Goal: Task Accomplishment & Management: Manage account settings

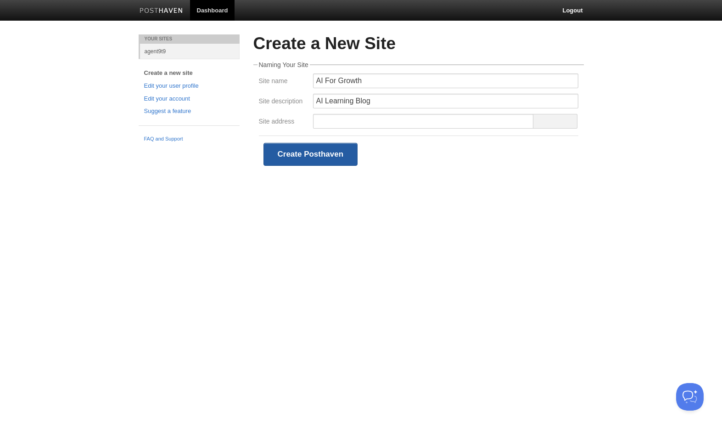
click at [314, 158] on button "Create Posthaven" at bounding box center [310, 154] width 95 height 23
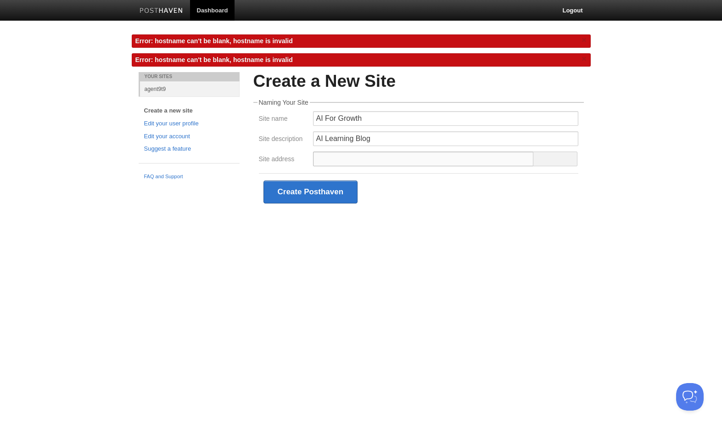
click at [353, 160] on input "Site address" at bounding box center [423, 158] width 221 height 15
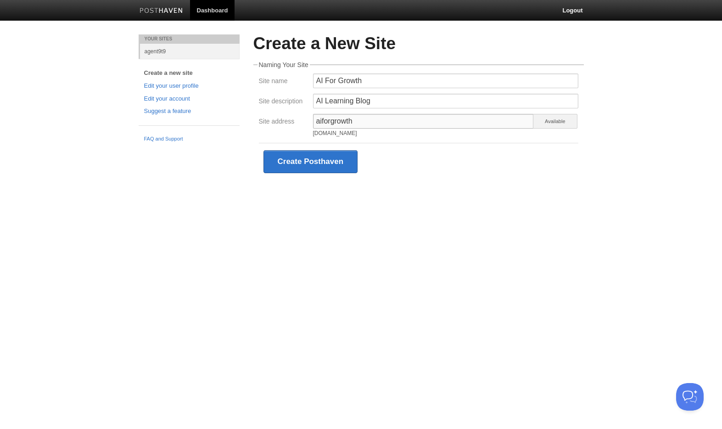
drag, startPoint x: 354, startPoint y: 120, endPoint x: 321, endPoint y: 122, distance: 33.1
click at [321, 122] on input "aiforgrowth" at bounding box center [423, 121] width 221 height 15
type input "aigrowthblog"
click at [337, 82] on input "AI For Growth" at bounding box center [445, 80] width 265 height 15
type input "AI For Growth Blog"
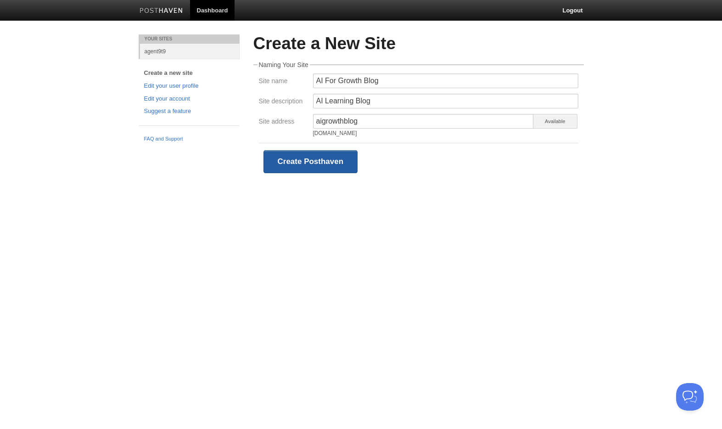
click at [325, 167] on button "Create Posthaven" at bounding box center [310, 161] width 95 height 23
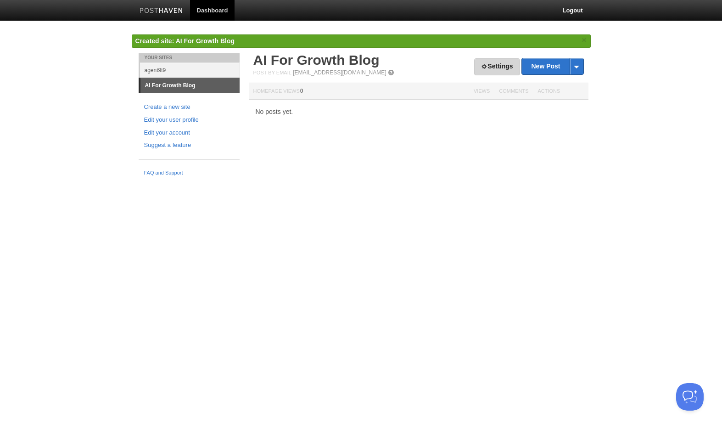
click at [484, 67] on link "Settings" at bounding box center [496, 66] width 45 height 17
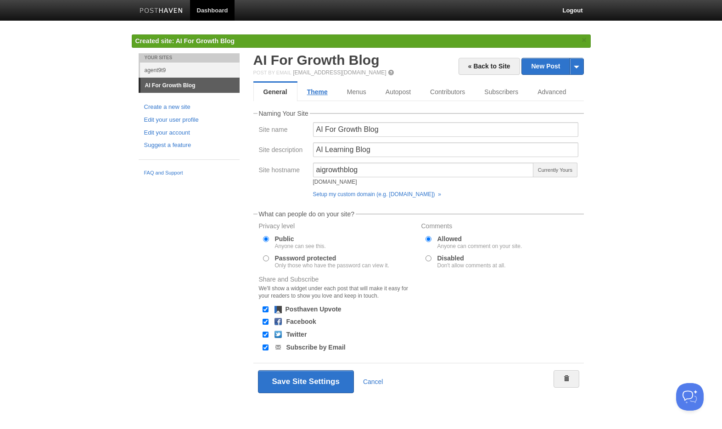
click at [320, 95] on link "Theme" at bounding box center [317, 92] width 40 height 18
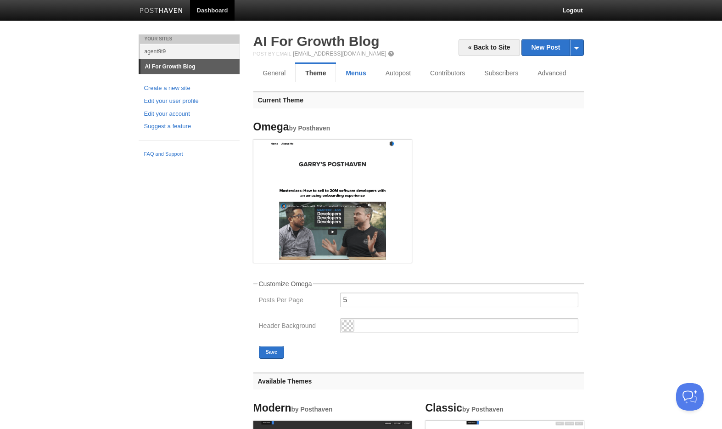
click at [362, 72] on link "Menus" at bounding box center [355, 73] width 39 height 18
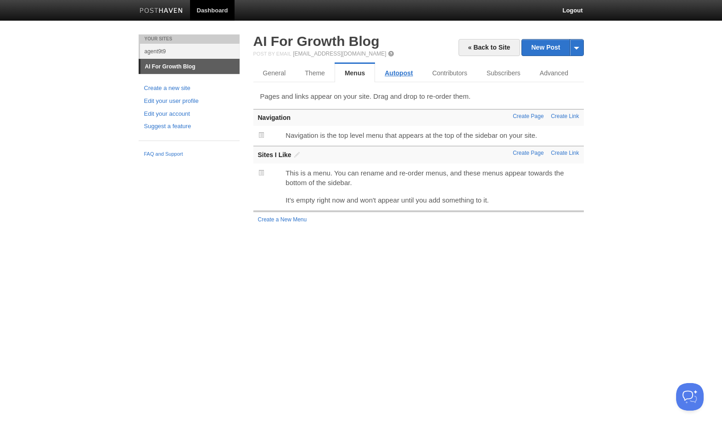
click at [391, 72] on link "Autopost" at bounding box center [398, 73] width 47 height 18
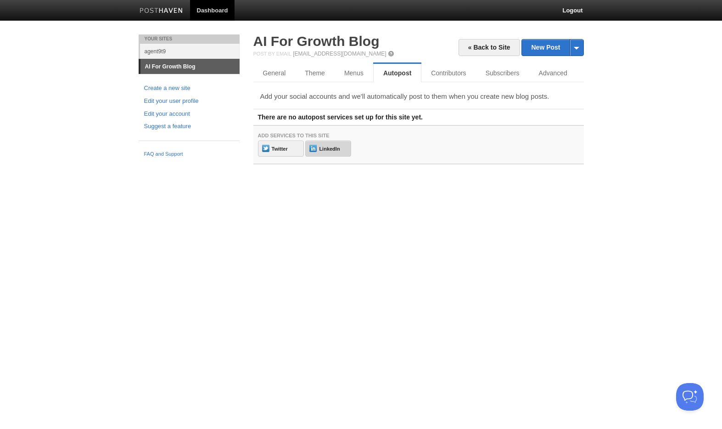
click at [327, 146] on link "LinkedIn" at bounding box center [328, 148] width 46 height 16
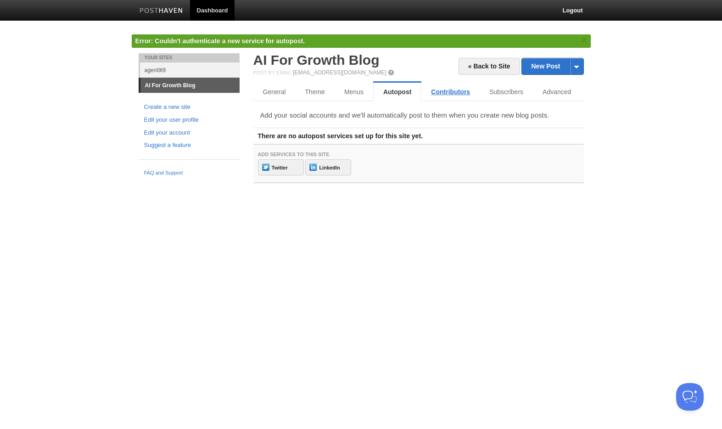
click at [450, 90] on link "Contributors" at bounding box center [450, 92] width 58 height 18
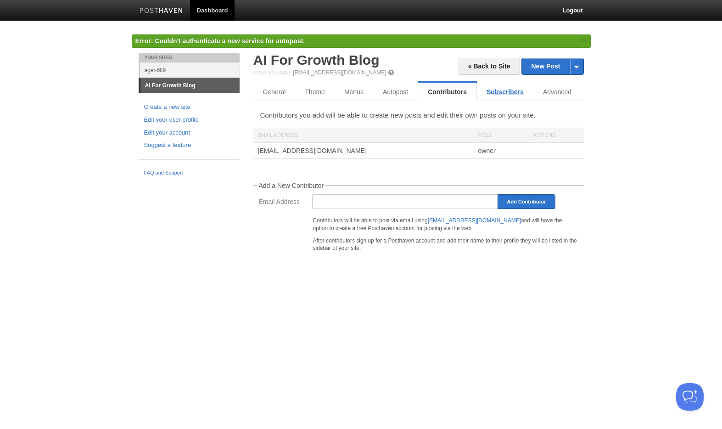
click at [500, 95] on link "Subscribers" at bounding box center [505, 92] width 56 height 18
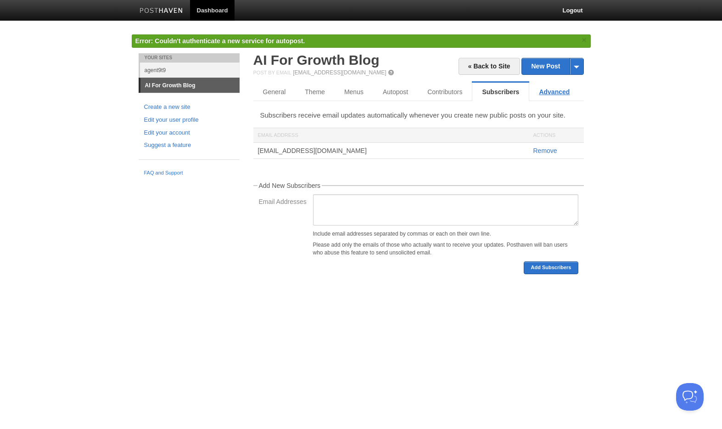
click at [554, 95] on link "Advanced" at bounding box center [554, 92] width 50 height 18
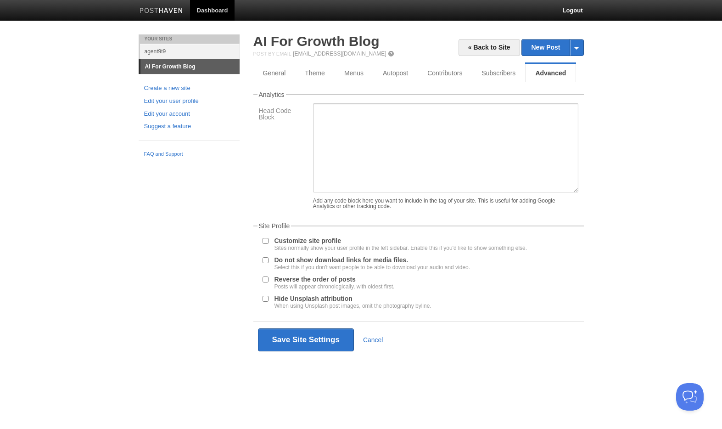
click at [267, 260] on input "Do not show download links for media files. Select this if you don't want peopl…" at bounding box center [265, 260] width 6 height 6
checkbox input "true"
click at [312, 339] on button "Save Site Settings" at bounding box center [306, 339] width 96 height 23
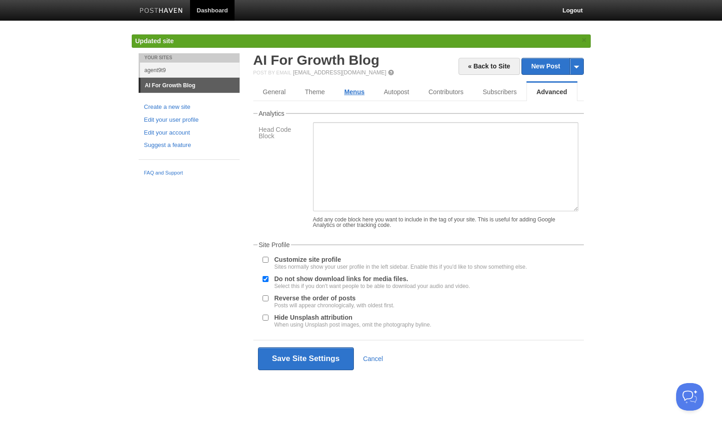
click at [352, 95] on link "Menus" at bounding box center [353, 92] width 39 height 18
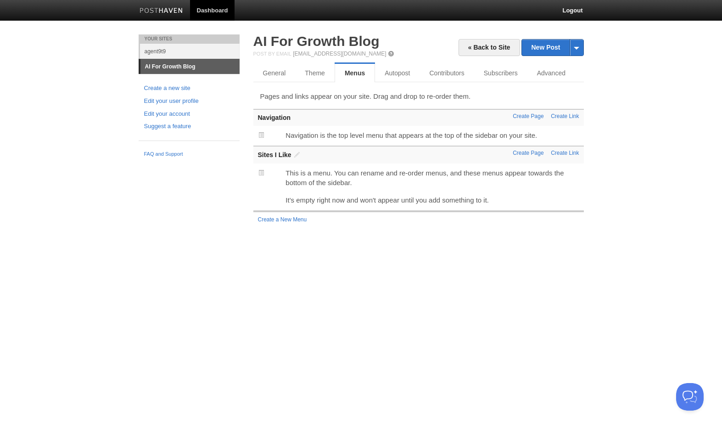
click at [404, 94] on p "Pages and links appear on your site. Drag and drop to re-order them." at bounding box center [418, 96] width 317 height 10
click at [581, 49] on span at bounding box center [576, 47] width 14 height 16
click at [553, 78] on link "by Email" at bounding box center [552, 76] width 61 height 14
click at [268, 68] on link "General" at bounding box center [274, 73] width 43 height 18
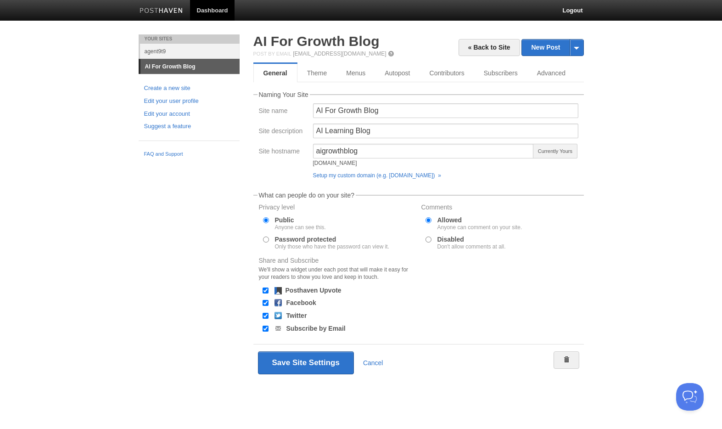
click at [428, 239] on input "Disabled Don't allow comments at all." at bounding box center [428, 239] width 6 height 6
radio input "true"
click at [307, 238] on label "Password protected Only those who have the password can view it." at bounding box center [332, 242] width 114 height 13
click at [269, 238] on input "Password protected Only those who have the password can view it." at bounding box center [266, 239] width 6 height 6
radio input "true"
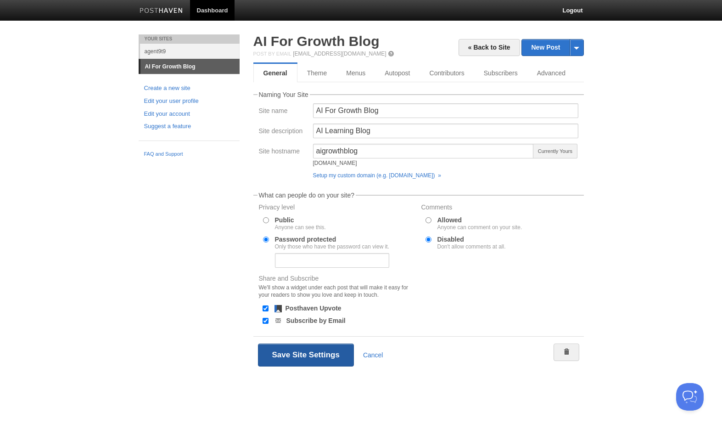
click at [288, 358] on button "Save Site Settings" at bounding box center [306, 354] width 96 height 23
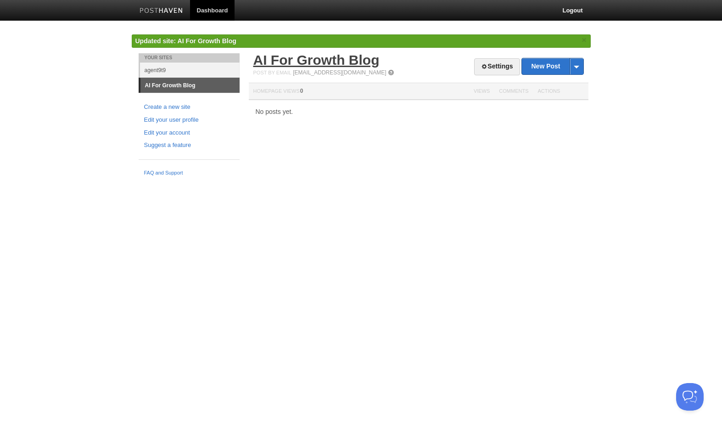
click at [315, 63] on link "AI For Growth Blog" at bounding box center [316, 59] width 126 height 15
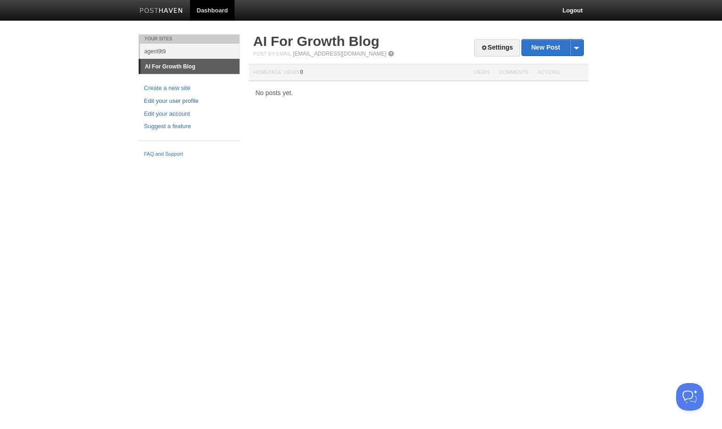
click at [176, 100] on link "Edit your user profile" at bounding box center [189, 101] width 90 height 10
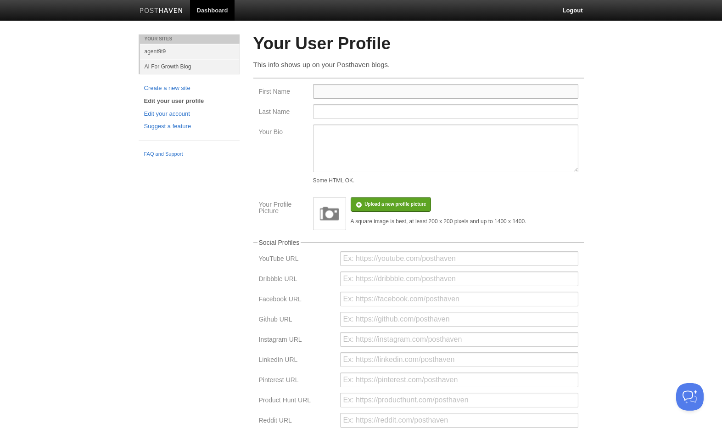
click at [340, 91] on input "First Name" at bounding box center [445, 91] width 265 height 15
type input "J"
click at [155, 51] on link "agent9t9" at bounding box center [190, 51] width 100 height 15
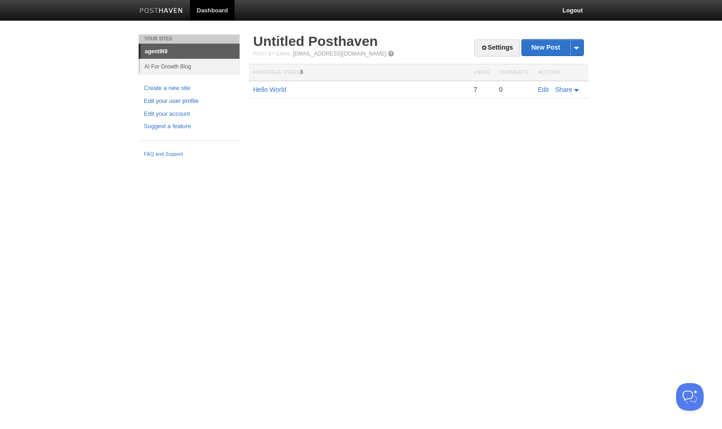
click at [183, 102] on link "Edit your user profile" at bounding box center [189, 101] width 90 height 10
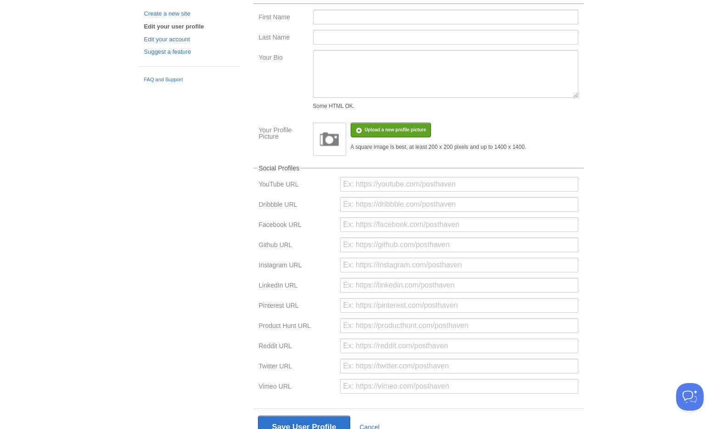
scroll to position [118, 0]
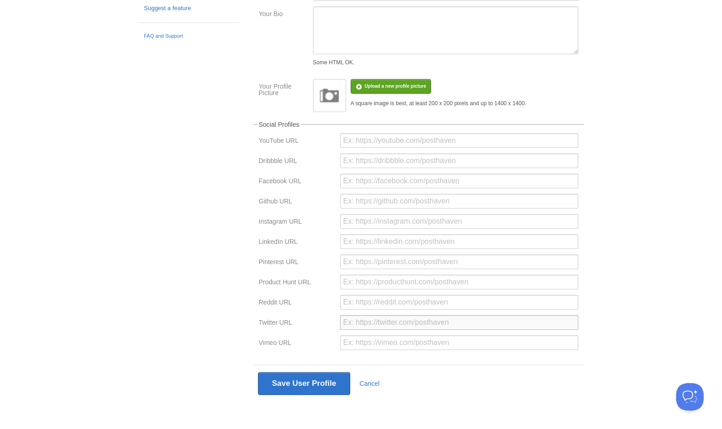
click at [369, 325] on input "url" at bounding box center [459, 322] width 238 height 15
type input "[URL][DOMAIN_NAME]"
click at [289, 385] on button "Save User Profile" at bounding box center [304, 383] width 93 height 23
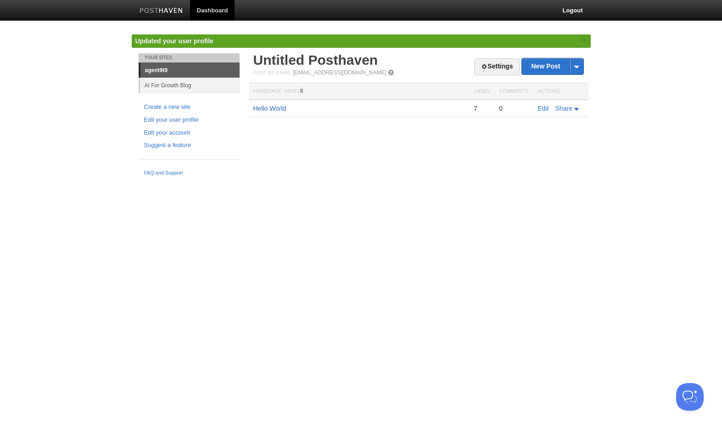
click at [267, 106] on link "Hello World" at bounding box center [269, 108] width 33 height 7
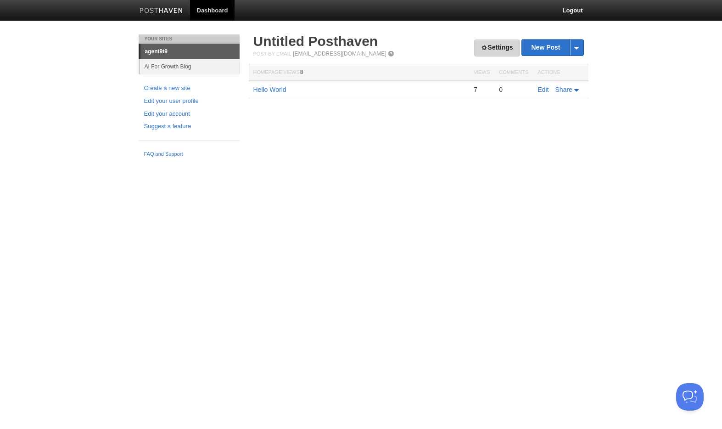
click at [493, 47] on link "Settings" at bounding box center [496, 47] width 45 height 17
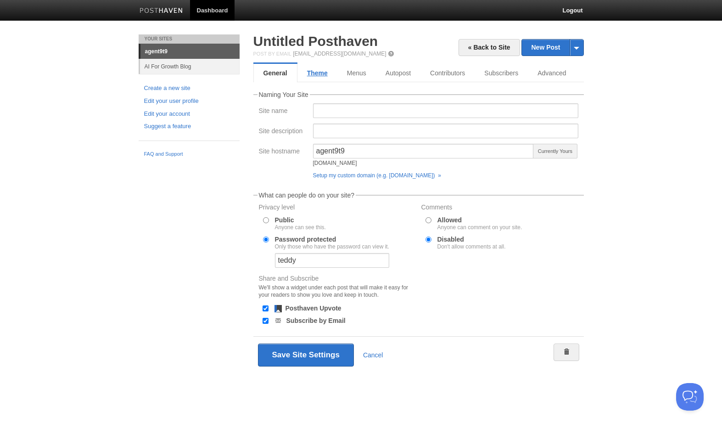
click at [321, 73] on link "Theme" at bounding box center [317, 73] width 40 height 18
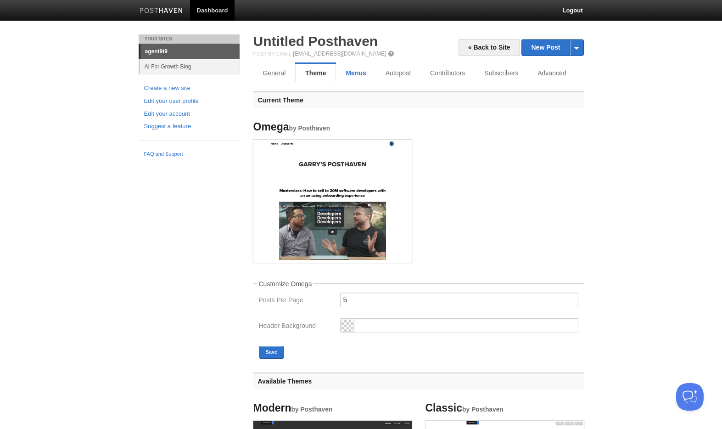
click at [348, 78] on link "Menus" at bounding box center [355, 73] width 39 height 18
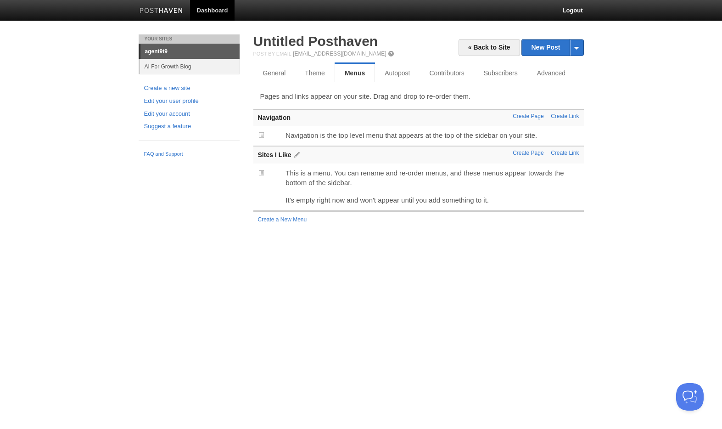
click at [299, 156] on span at bounding box center [297, 154] width 6 height 6
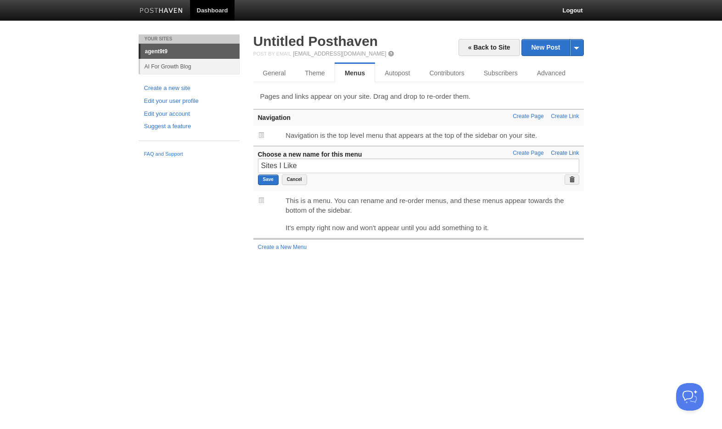
click at [562, 154] on link "Create Link" at bounding box center [565, 153] width 28 height 6
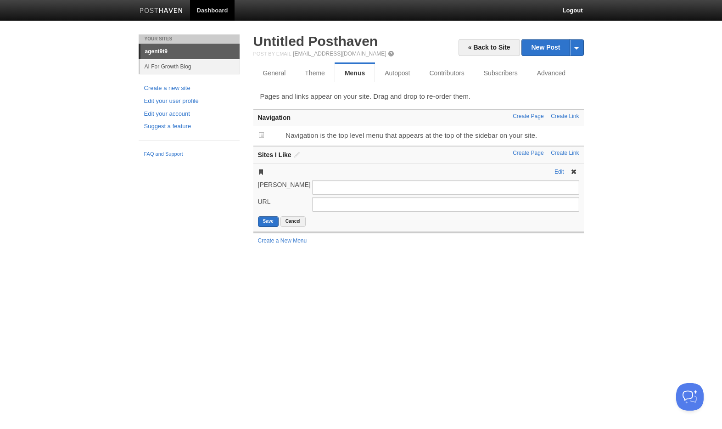
click at [572, 171] on span at bounding box center [573, 171] width 6 height 6
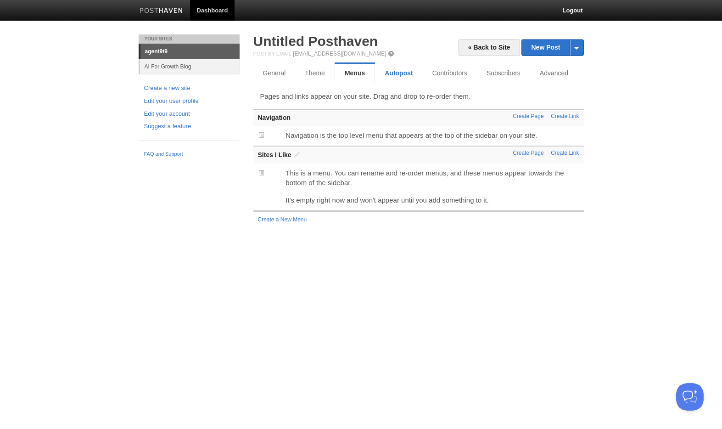
click at [396, 69] on link "Autopost" at bounding box center [398, 73] width 47 height 18
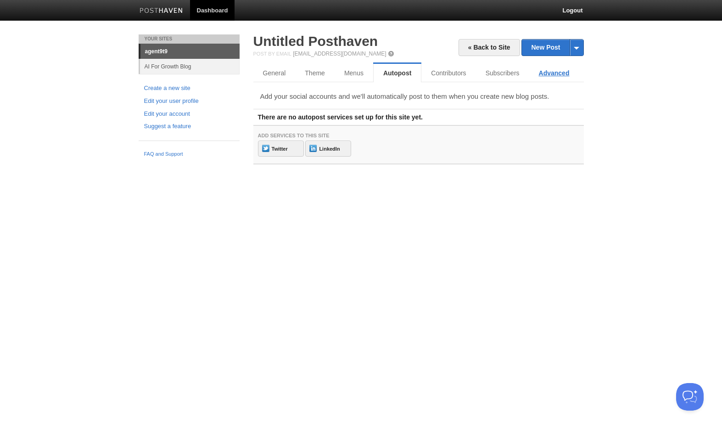
click at [551, 73] on link "Advanced" at bounding box center [554, 73] width 50 height 18
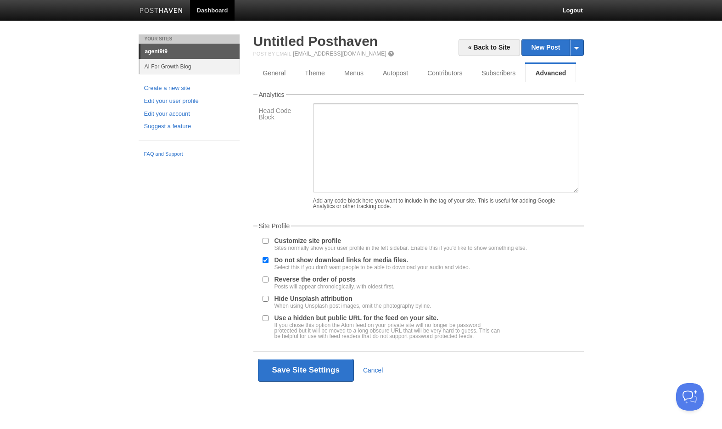
click at [267, 239] on input "Customize site profile Sites normally show your user profile in the left sideba…" at bounding box center [265, 241] width 6 height 6
checkbox input "true"
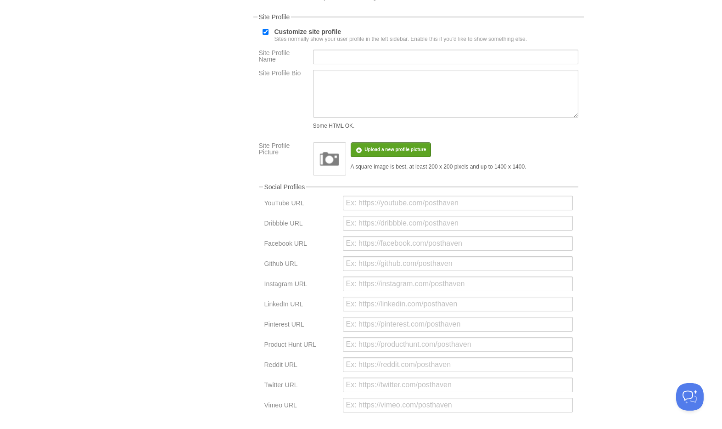
scroll to position [210, 0]
click at [387, 385] on input "url" at bounding box center [458, 383] width 230 height 15
paste input "[URL][DOMAIN_NAME]"
drag, startPoint x: 368, startPoint y: 384, endPoint x: 344, endPoint y: 383, distance: 24.4
click at [344, 384] on input "https://[URL][DOMAIN_NAME]" at bounding box center [458, 383] width 230 height 15
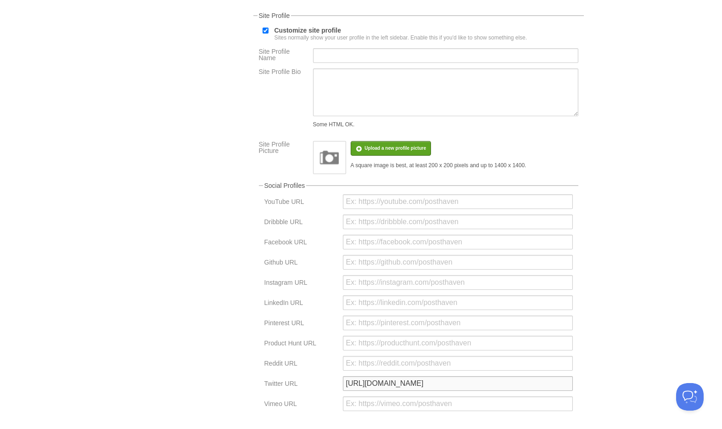
type input "[URL][DOMAIN_NAME]"
click at [617, 360] on body "Dashboard Logout Error: hostname can't be blank, hostname is invalid × Error: h…" at bounding box center [361, 188] width 722 height 797
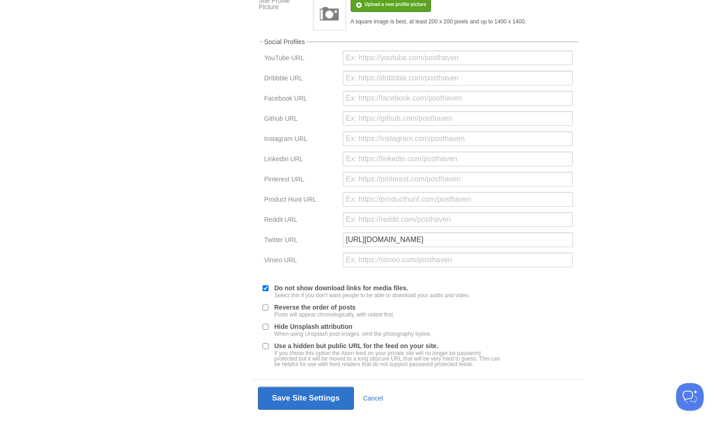
scroll to position [368, 0]
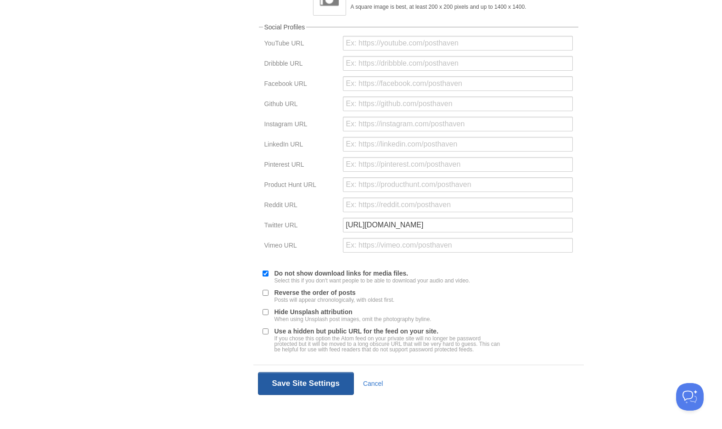
click at [317, 390] on button "Save Site Settings" at bounding box center [306, 383] width 96 height 23
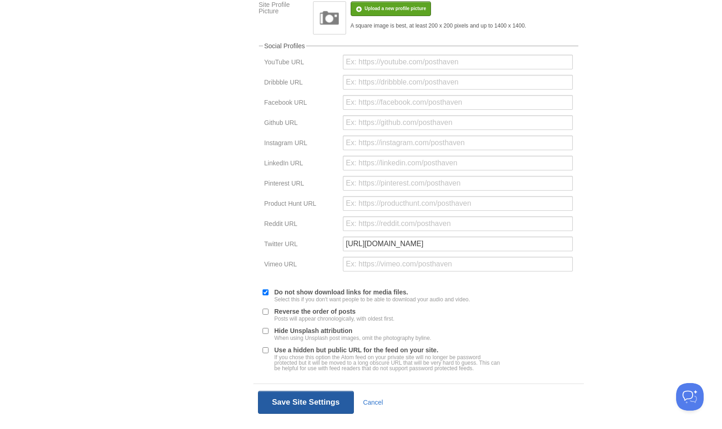
scroll to position [34, 0]
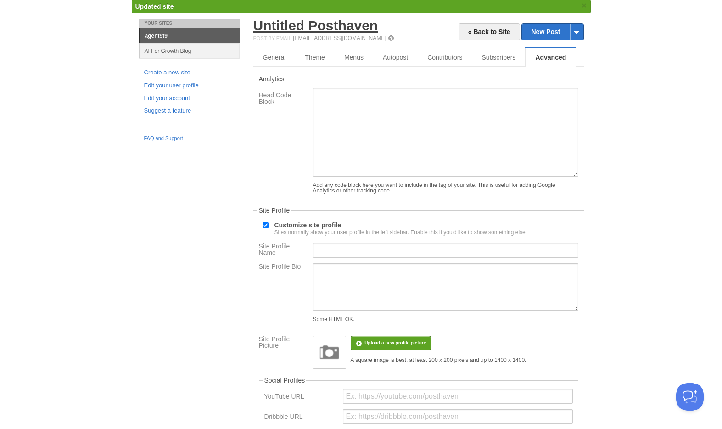
click at [344, 29] on link "Untitled Posthaven" at bounding box center [315, 25] width 125 height 15
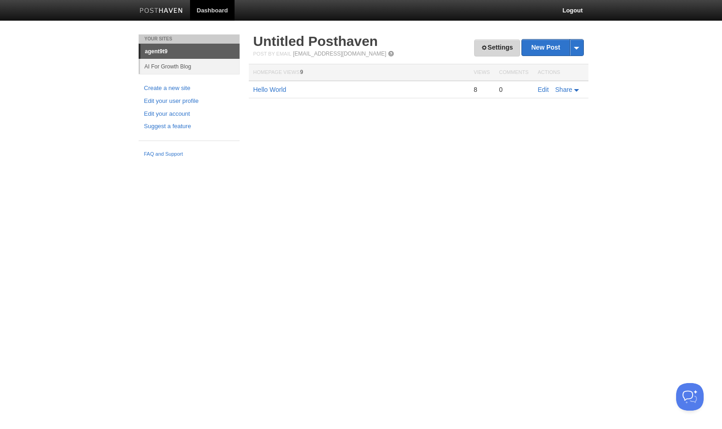
click at [495, 52] on link "Settings" at bounding box center [496, 47] width 45 height 17
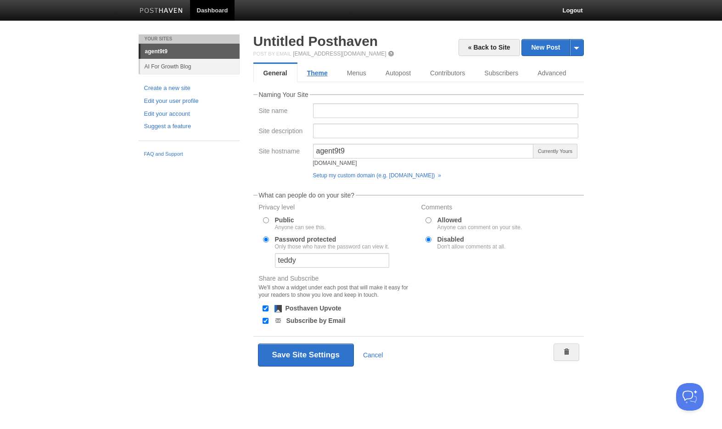
click at [323, 73] on link "Theme" at bounding box center [317, 73] width 40 height 18
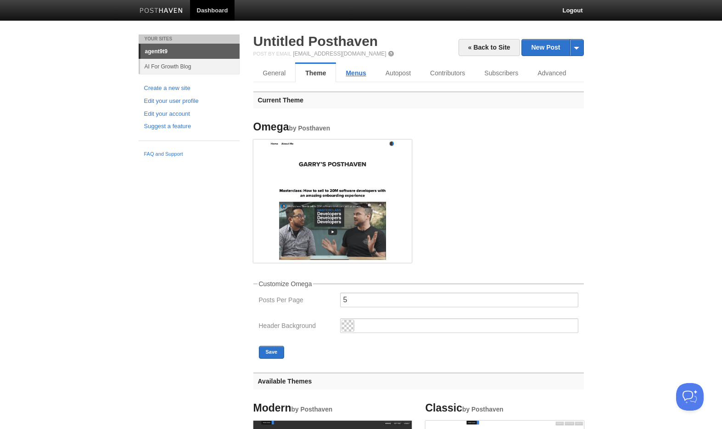
click at [355, 75] on link "Menus" at bounding box center [355, 73] width 39 height 18
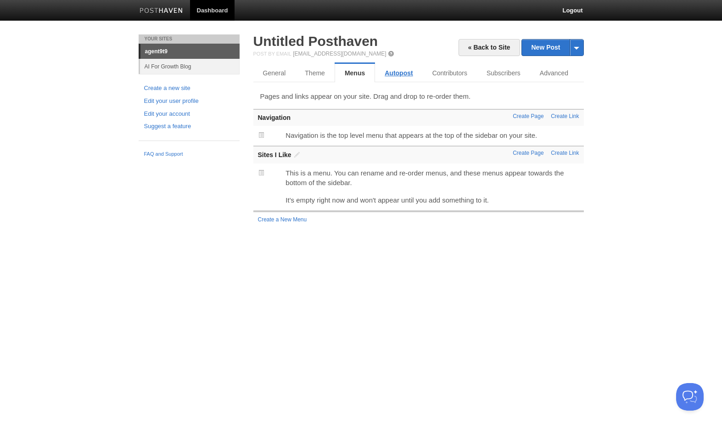
click at [392, 72] on link "Autopost" at bounding box center [398, 73] width 47 height 18
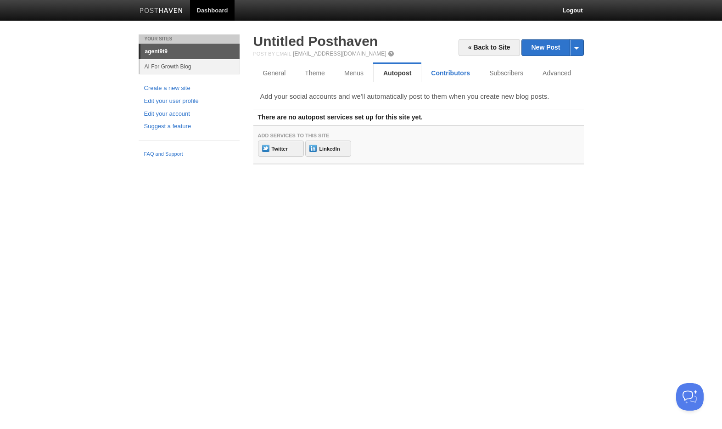
click at [448, 69] on link "Contributors" at bounding box center [450, 73] width 58 height 18
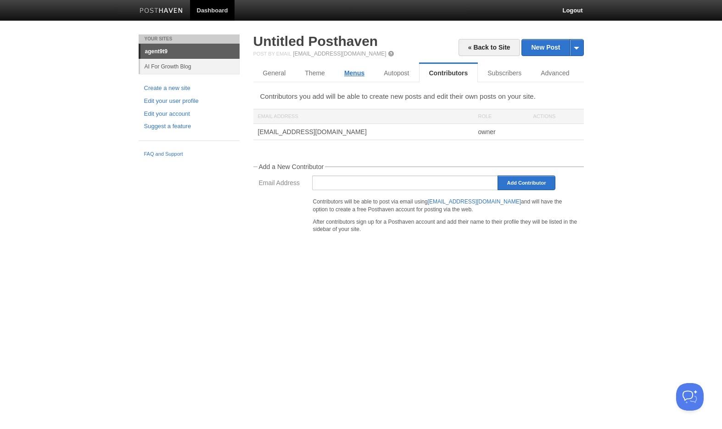
click at [355, 72] on link "Menus" at bounding box center [353, 73] width 39 height 18
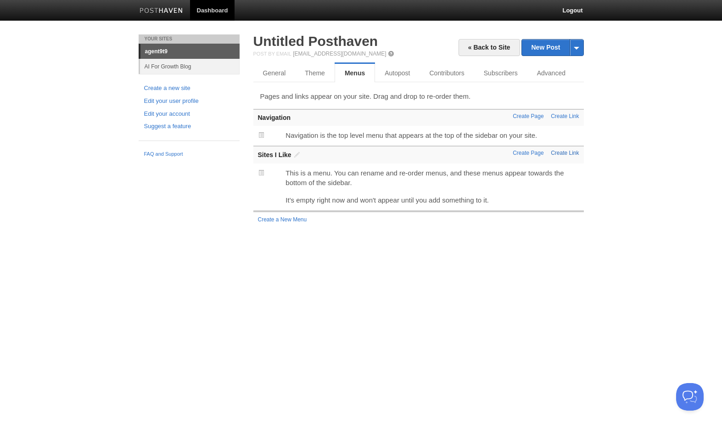
click at [563, 154] on link "Create Link" at bounding box center [565, 153] width 28 height 6
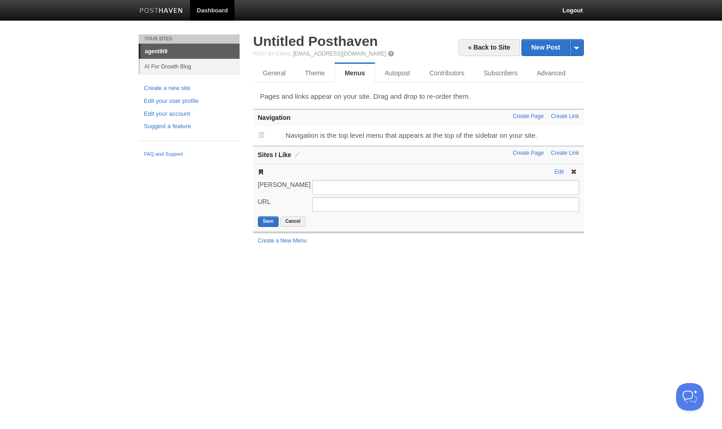
click at [350, 188] on input "[PERSON_NAME]" at bounding box center [445, 187] width 267 height 15
type input "Follow me on X"
click at [350, 201] on input "URL" at bounding box center [445, 204] width 267 height 15
paste input "[URL][DOMAIN_NAME]"
type input "[URL][DOMAIN_NAME]"
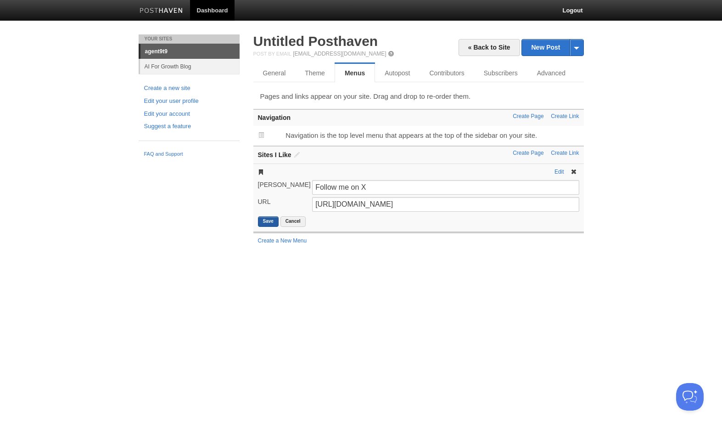
click at [270, 221] on button "Save" at bounding box center [268, 221] width 21 height 11
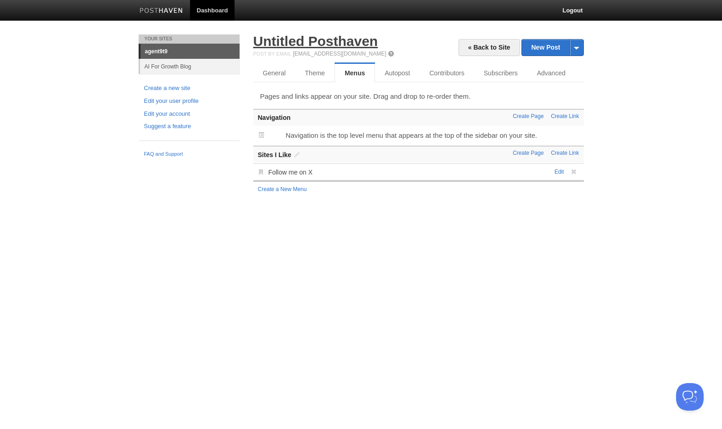
click at [296, 43] on link "Untitled Posthaven" at bounding box center [315, 40] width 125 height 15
click at [334, 47] on link "Untitled Posthaven" at bounding box center [315, 40] width 125 height 15
click at [559, 75] on link "Advanced" at bounding box center [552, 73] width 50 height 18
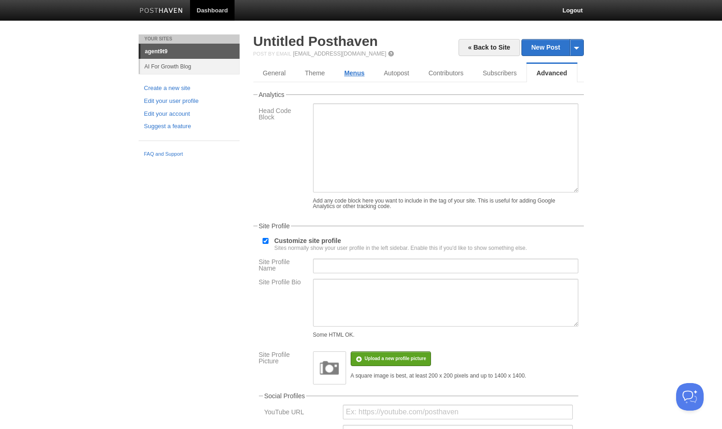
click at [355, 80] on link "Menus" at bounding box center [353, 73] width 39 height 18
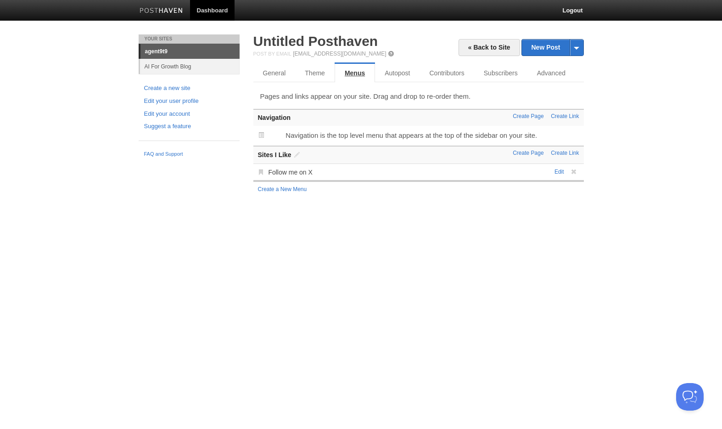
click at [336, 76] on link "Menus" at bounding box center [354, 73] width 40 height 18
click at [323, 76] on link "Theme" at bounding box center [315, 73] width 40 height 18
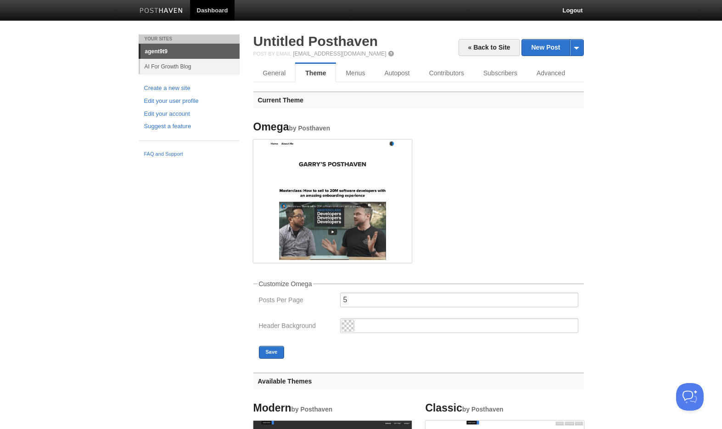
scroll to position [0, 0]
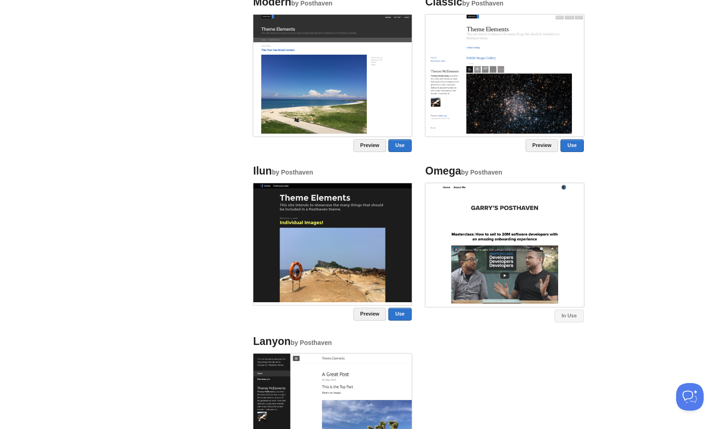
scroll to position [423, 0]
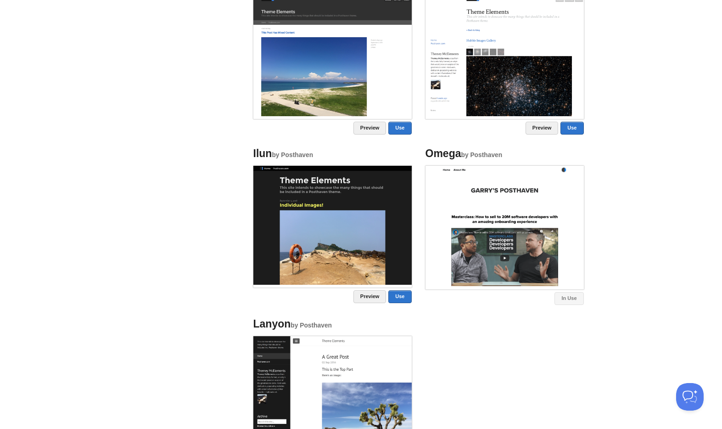
click at [320, 223] on img at bounding box center [332, 225] width 158 height 119
click at [361, 295] on link "Preview" at bounding box center [369, 296] width 33 height 13
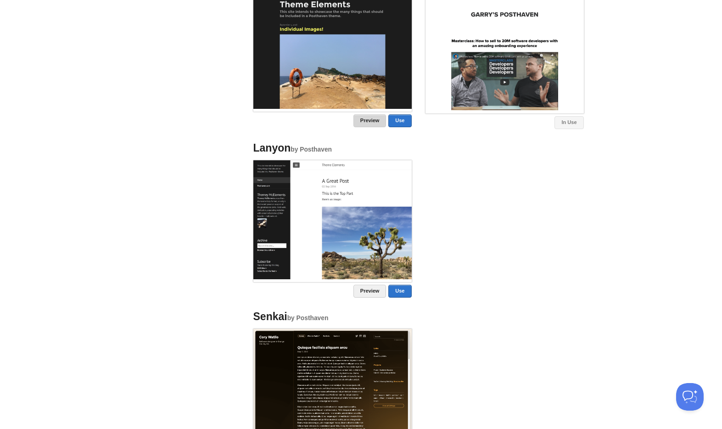
scroll to position [604, 0]
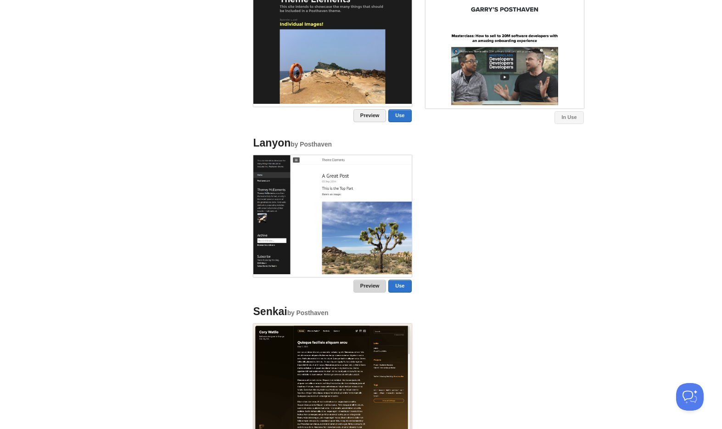
click at [360, 289] on link "Preview" at bounding box center [369, 285] width 33 height 13
